Goal: Information Seeking & Learning: Learn about a topic

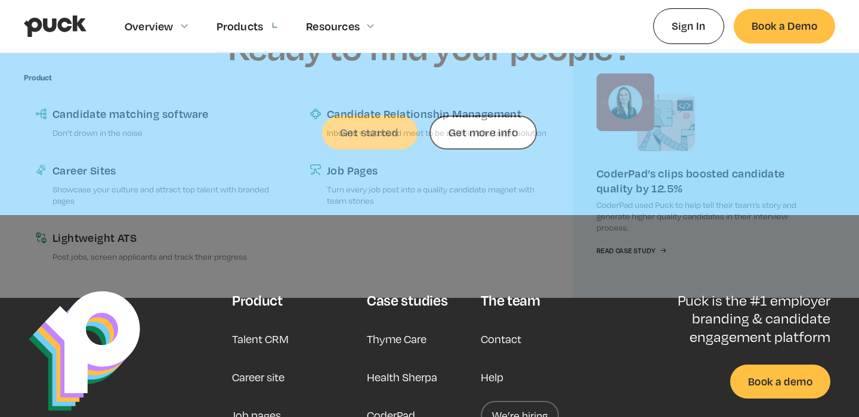
click at [292, 30] on div "Products" at bounding box center [254, 26] width 76 height 52
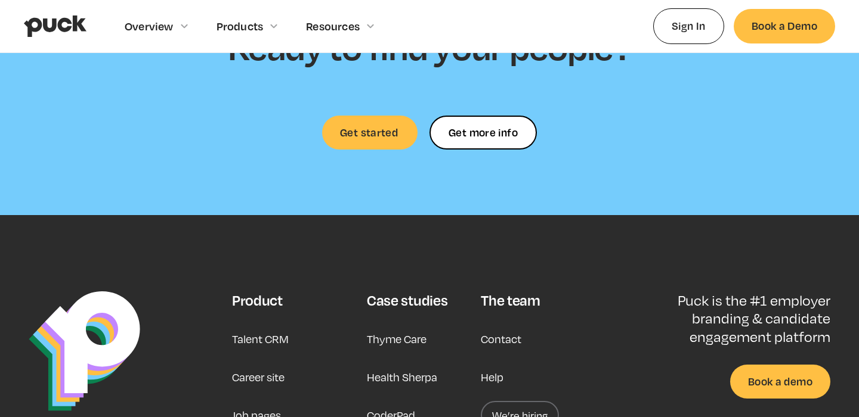
click at [292, 30] on div "Products" at bounding box center [254, 26] width 76 height 52
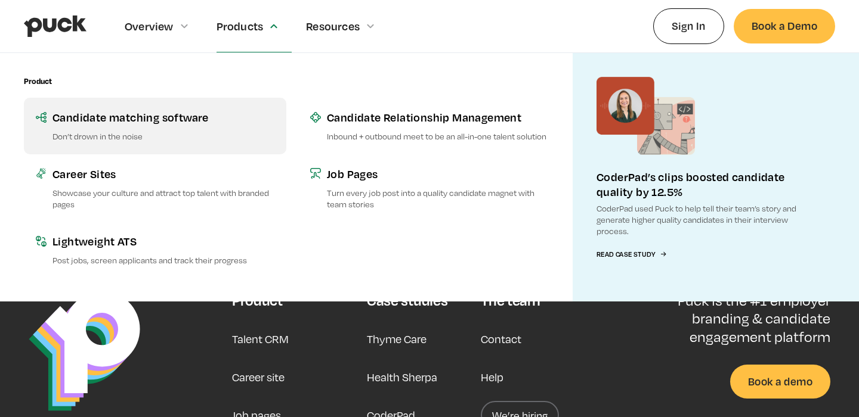
click at [188, 125] on div "Candidate matching software" at bounding box center [163, 117] width 222 height 15
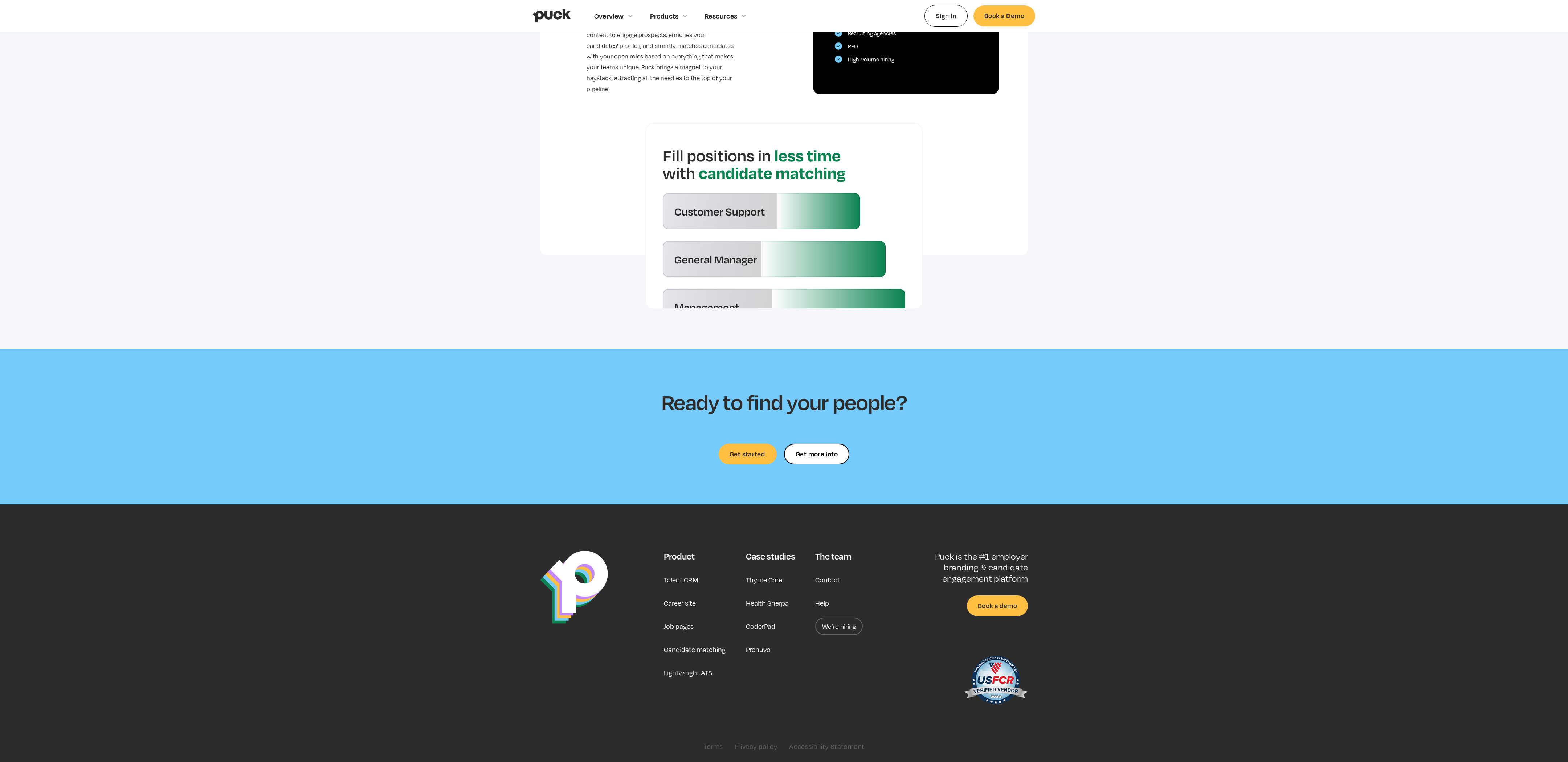
scroll to position [2004, 0]
